Goal: Use online tool/utility: Utilize a website feature to perform a specific function

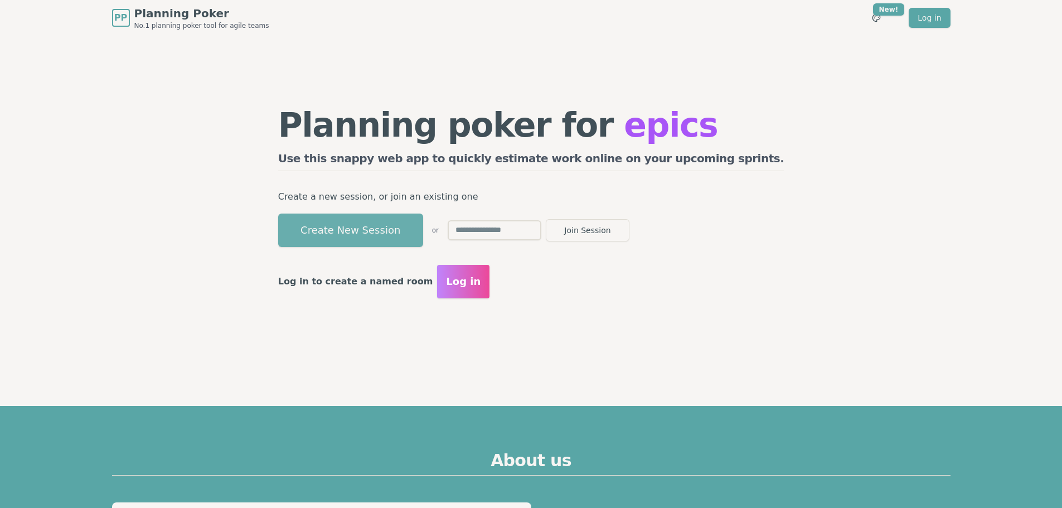
click at [395, 237] on button "Create New Session" at bounding box center [350, 229] width 145 height 33
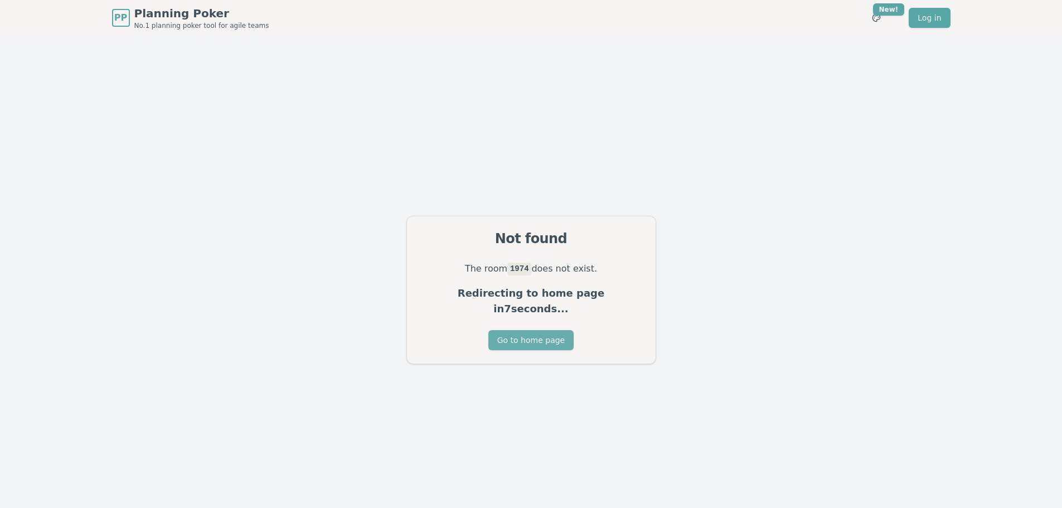
click at [544, 341] on button "Go to home page" at bounding box center [530, 340] width 85 height 20
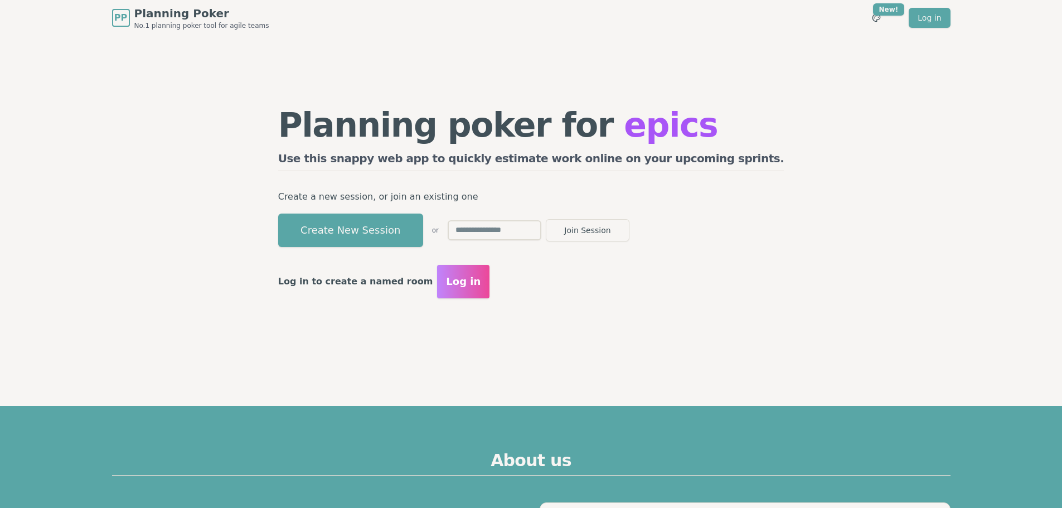
click at [544, 341] on div "Planning poker for epics Use this snappy web app to quickly estimate work onlin…" at bounding box center [531, 203] width 528 height 334
click at [420, 232] on button "Create New Session" at bounding box center [350, 229] width 145 height 33
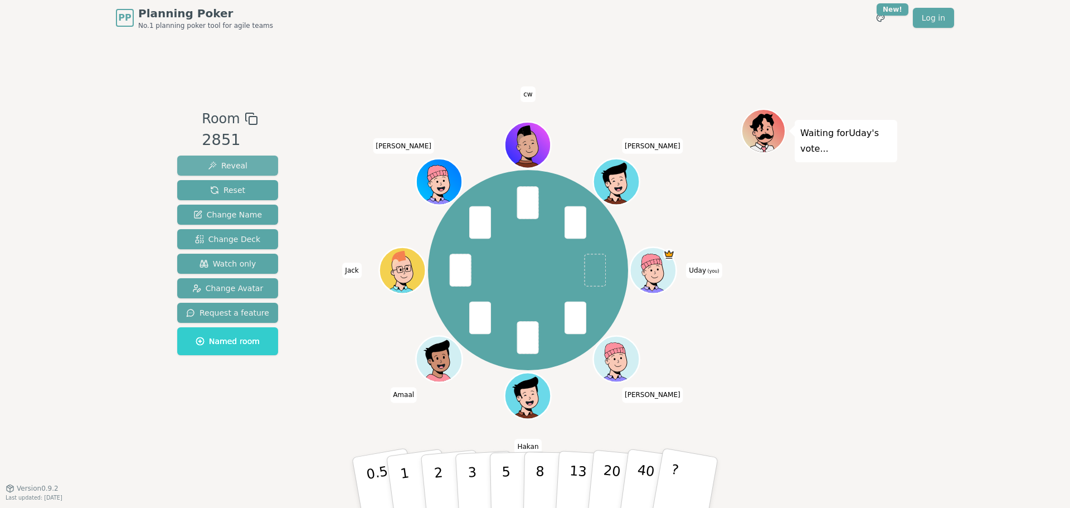
click at [243, 166] on button "Reveal" at bounding box center [227, 165] width 101 height 20
click at [235, 168] on span "Reveal" at bounding box center [228, 165] width 40 height 11
click at [248, 168] on button "Reveal" at bounding box center [227, 165] width 101 height 20
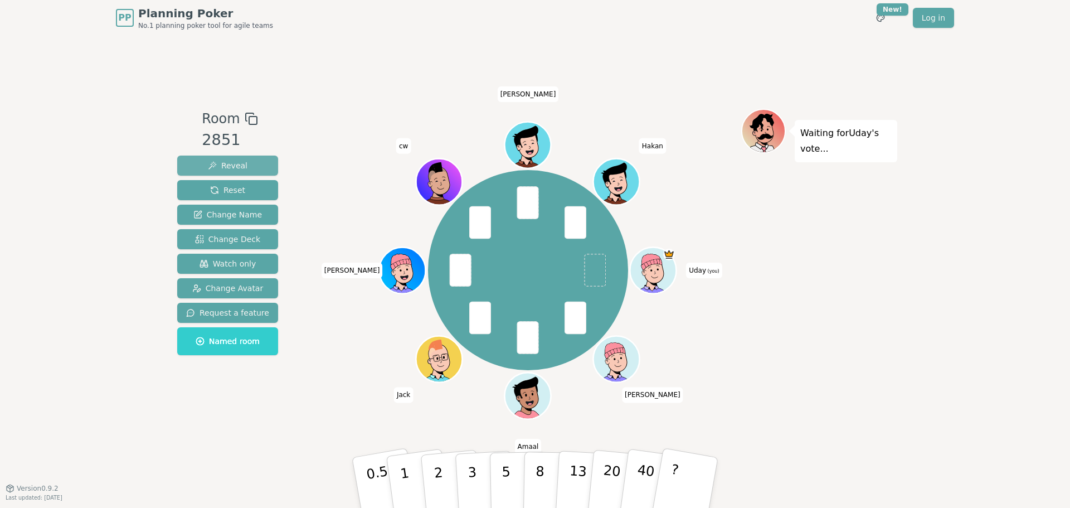
click at [239, 166] on span "Reveal" at bounding box center [228, 165] width 40 height 11
click at [247, 162] on button "Reveal" at bounding box center [227, 165] width 101 height 20
